Goal: Transaction & Acquisition: Purchase product/service

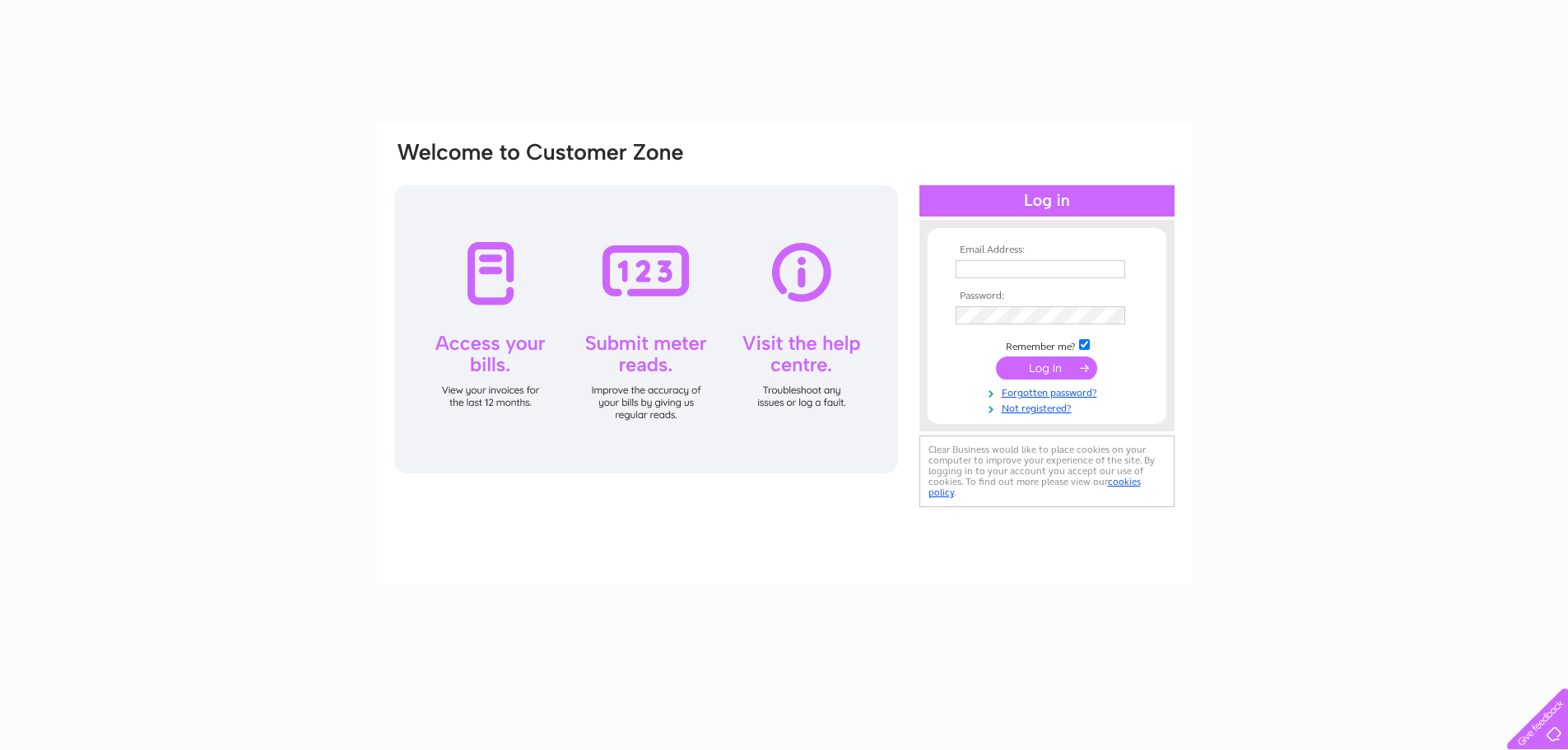
type input "sales@albatowing.co.uk"
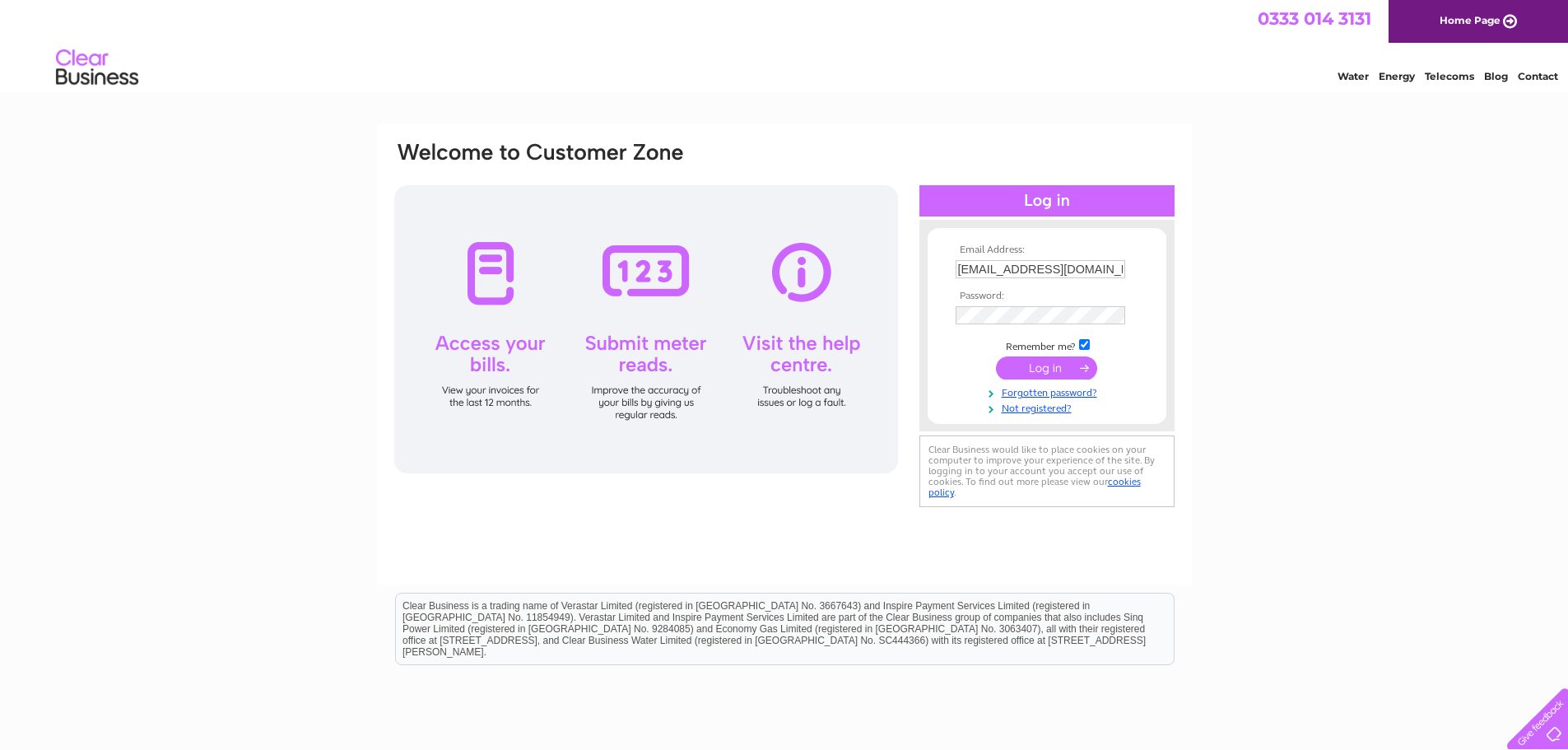
click at [1031, 372] on input "submit" at bounding box center [1046, 367] width 101 height 23
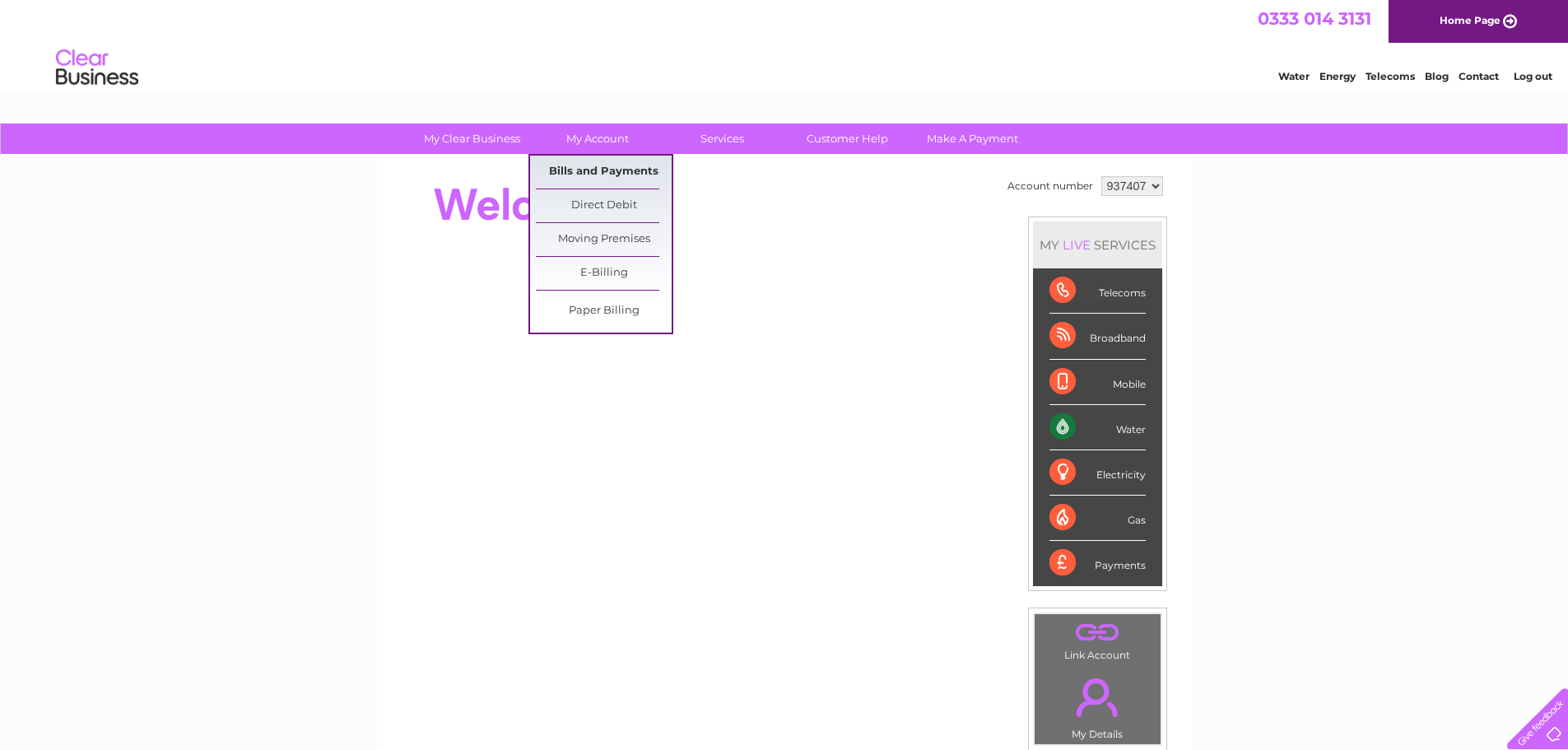
click at [603, 172] on link "Bills and Payments" at bounding box center [604, 172] width 135 height 33
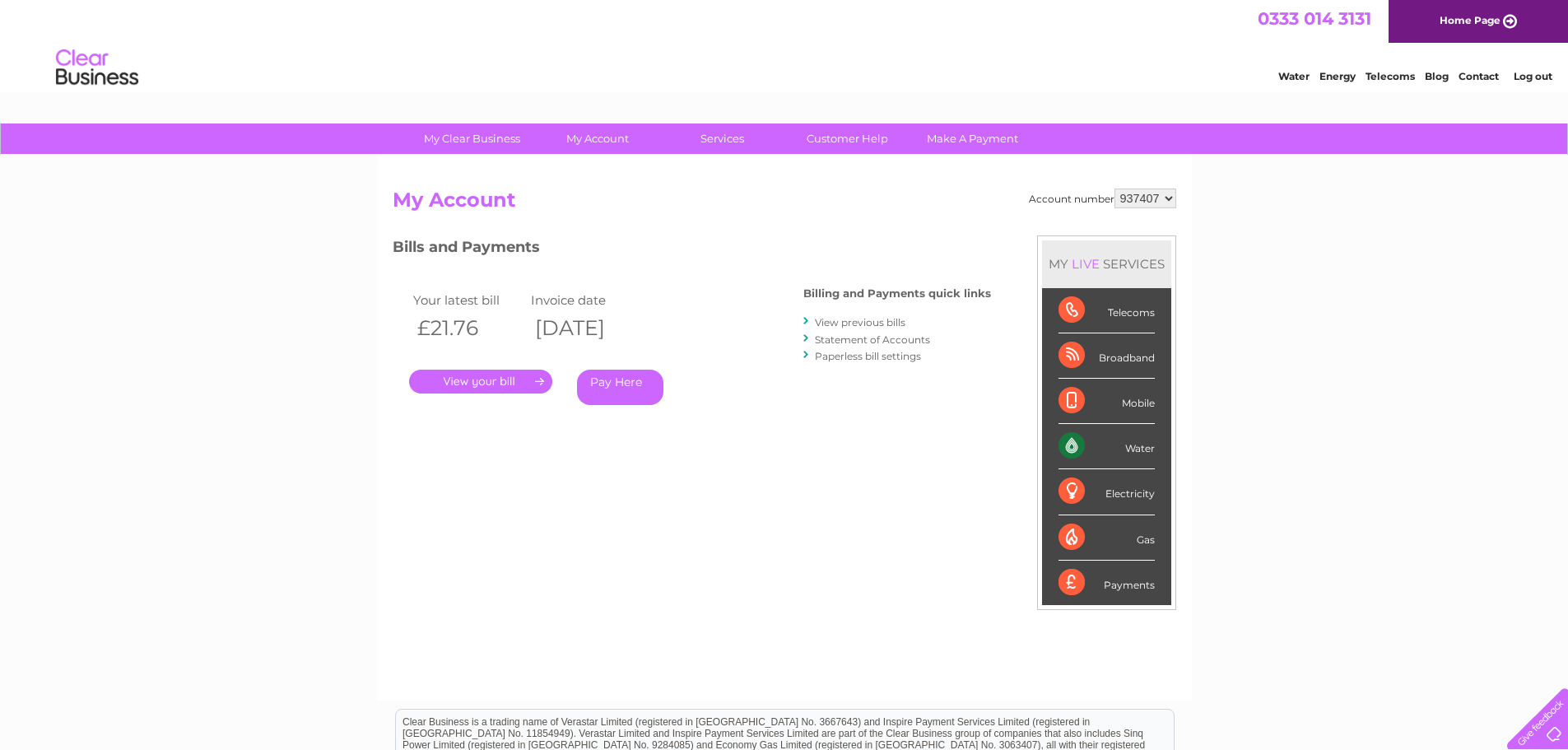
click at [448, 378] on link "." at bounding box center [480, 382] width 143 height 24
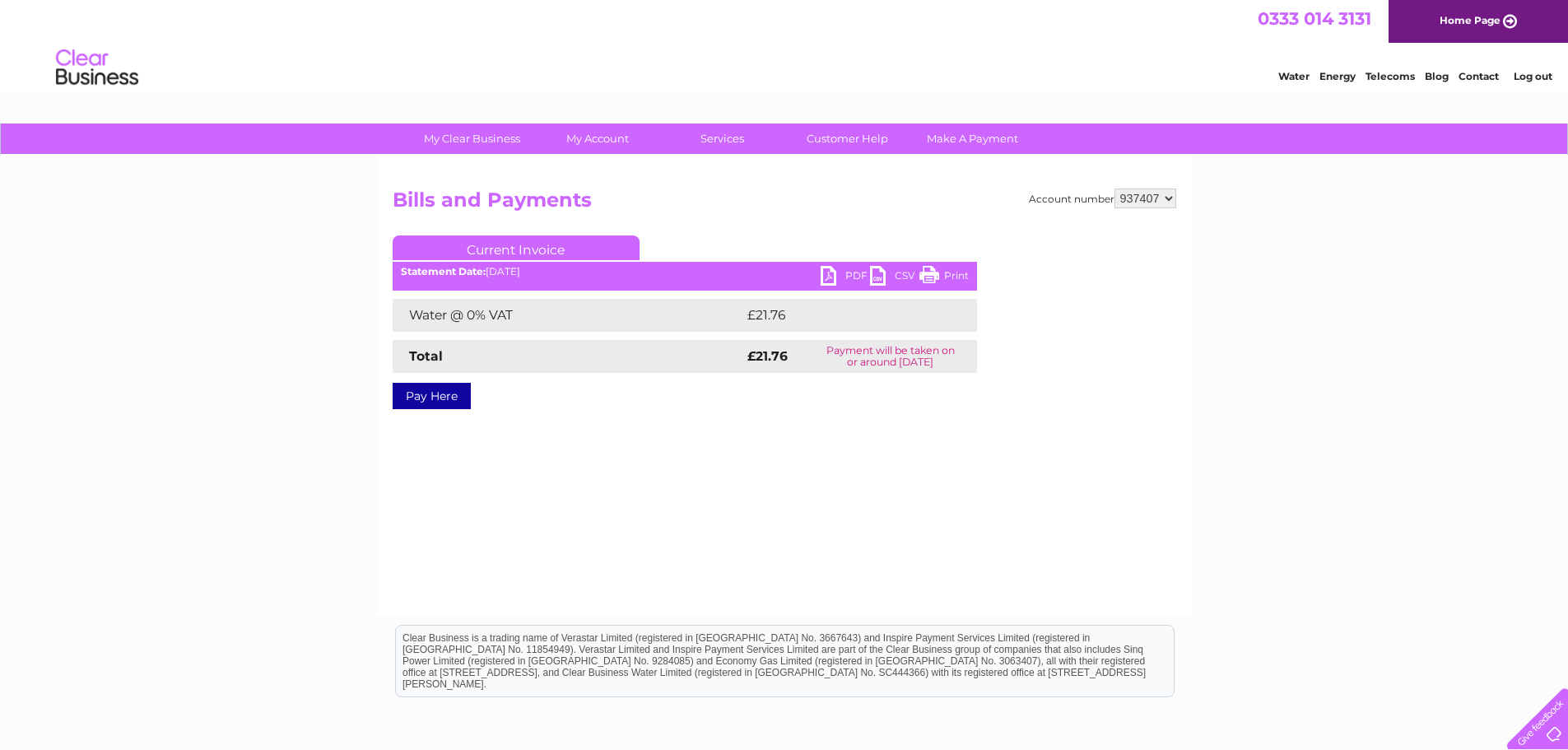
click at [412, 402] on link "Pay Here" at bounding box center [431, 396] width 78 height 26
click at [843, 273] on link "PDF" at bounding box center [845, 278] width 49 height 24
